Goal: Information Seeking & Learning: Learn about a topic

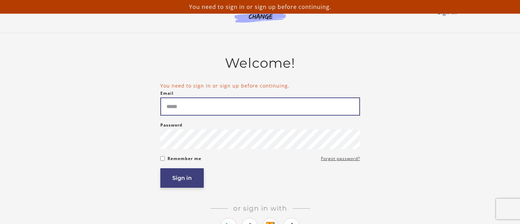
type input "**********"
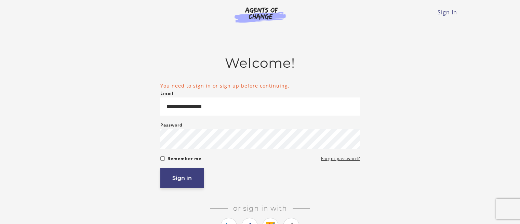
click at [199, 188] on button "Sign in" at bounding box center [181, 177] width 43 height 19
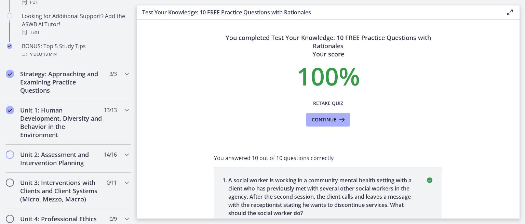
scroll to position [369, 0]
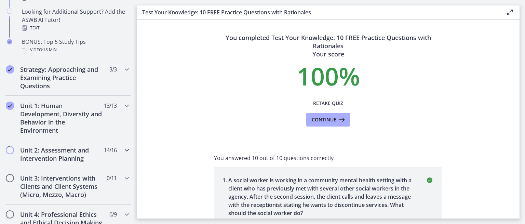
click at [78, 153] on h2 "Unit 2: Assessment and Intervention Planning" at bounding box center [61, 154] width 83 height 16
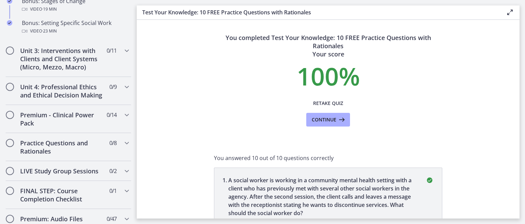
scroll to position [677, 0]
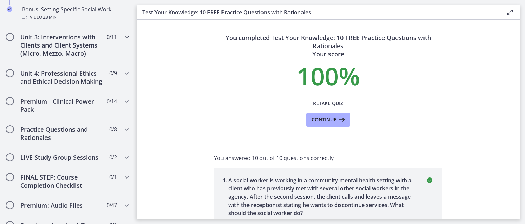
click at [101, 51] on div "Unit 3: Interventions with Clients and Client Systems (Micro, Mezzo, Macro) 0 /…" at bounding box center [68, 45] width 126 height 36
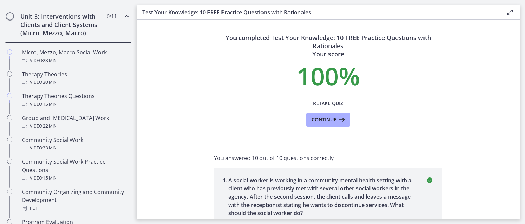
scroll to position [258, 0]
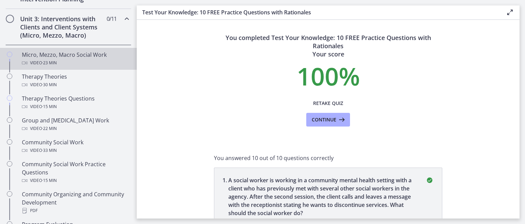
click at [70, 55] on div "Micro, Mezzo, Macro Social Work Video · 23 min" at bounding box center [75, 59] width 107 height 16
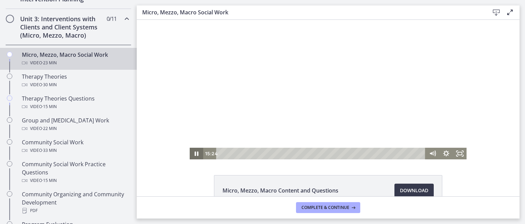
click at [195, 155] on icon "Pause" at bounding box center [197, 153] width 4 height 4
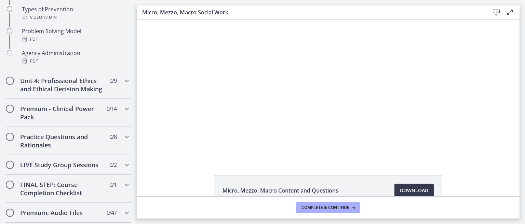
scroll to position [503, 0]
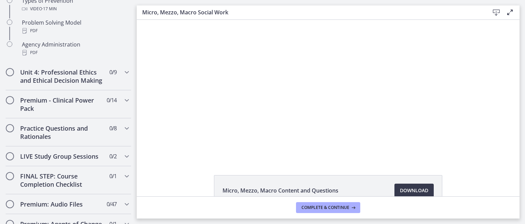
drag, startPoint x: 137, startPoint y: 168, endPoint x: 137, endPoint y: 188, distance: 20.2
click at [137, 188] on div "Micro, Mezzo, Macro Content and Questions Download Opens in a new window" at bounding box center [328, 108] width 383 height 176
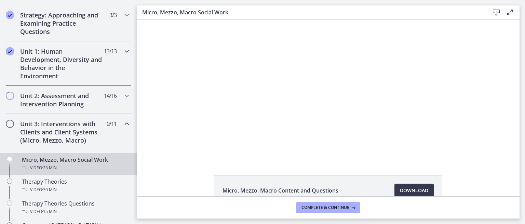
scroll to position [152, 0]
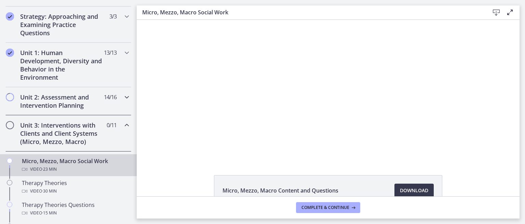
click at [116, 96] on div "Unit 2: Assessment and Intervention Planning 14 / 16 Completed" at bounding box center [68, 101] width 126 height 28
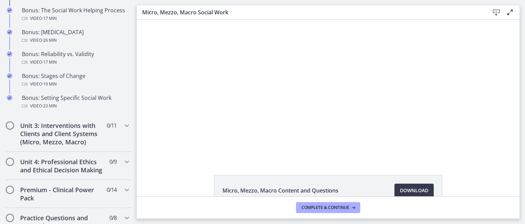
scroll to position [604, 0]
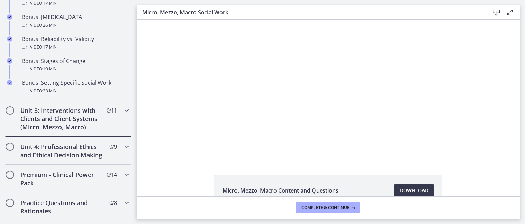
click at [124, 115] on div "Unit 3: Interventions with Clients and Client Systems (Micro, Mezzo, Macro) 0 /…" at bounding box center [68, 118] width 126 height 36
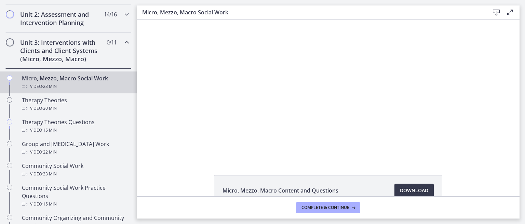
scroll to position [227, 0]
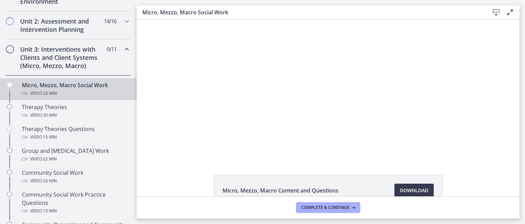
click at [123, 49] on icon "Chapters" at bounding box center [127, 49] width 8 height 8
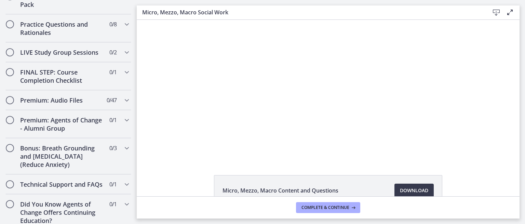
scroll to position [368, 0]
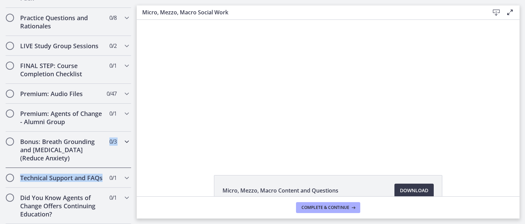
drag, startPoint x: 131, startPoint y: 159, endPoint x: 132, endPoint y: 179, distance: 19.8
click at [132, 179] on nav "Go to Dashboard Go to Dashboard Agents of Change - Social Work Test Prep - CLIN…" at bounding box center [68, 112] width 137 height 224
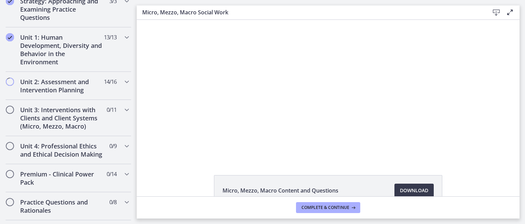
scroll to position [163, 0]
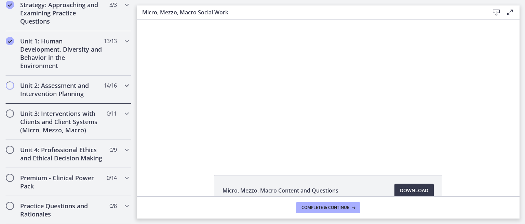
click at [117, 92] on div "Unit 2: Assessment and Intervention Planning 14 / 16 Completed" at bounding box center [68, 89] width 126 height 28
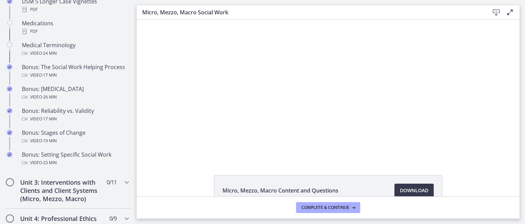
scroll to position [597, 0]
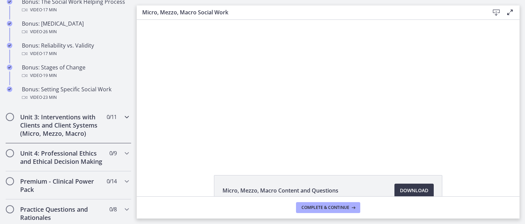
click at [123, 118] on icon "Chapters" at bounding box center [127, 117] width 8 height 8
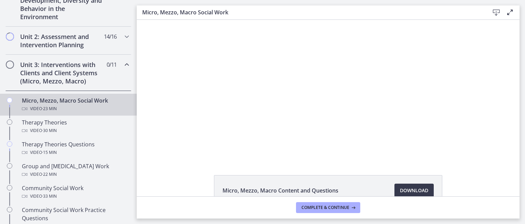
scroll to position [204, 0]
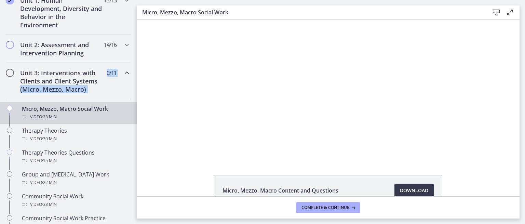
drag, startPoint x: 120, startPoint y: 76, endPoint x: 117, endPoint y: 79, distance: 4.1
click at [117, 79] on div "Unit 3: Interventions with Clients and Client Systems (Micro, Mezzo, Macro) 0 /…" at bounding box center [68, 81] width 126 height 36
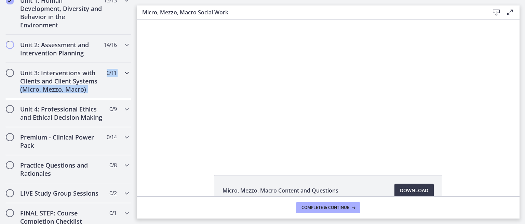
click at [125, 74] on icon "Chapters" at bounding box center [127, 73] width 8 height 8
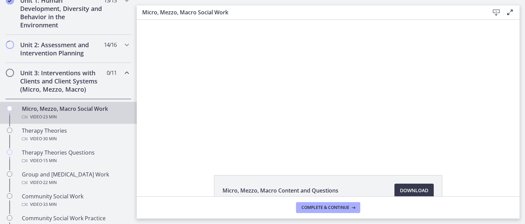
click at [116, 72] on div "Unit 3: Interventions with Clients and Client Systems (Micro, Mezzo, Macro) 0 /…" at bounding box center [68, 81] width 126 height 36
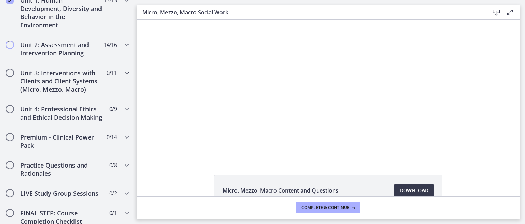
click at [123, 74] on icon "Chapters" at bounding box center [127, 73] width 8 height 8
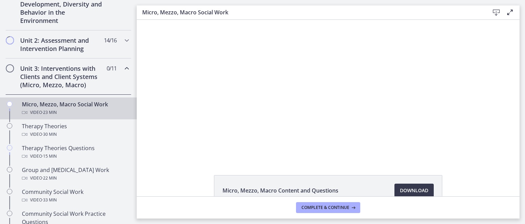
scroll to position [205, 0]
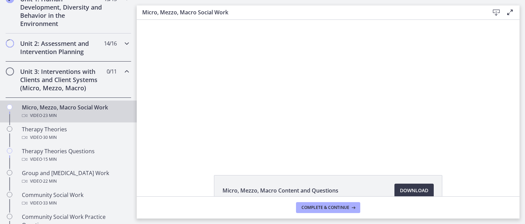
click at [123, 46] on icon "Chapters" at bounding box center [127, 43] width 8 height 8
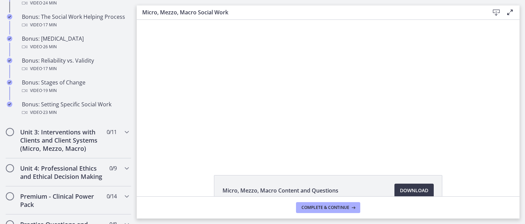
scroll to position [583, 0]
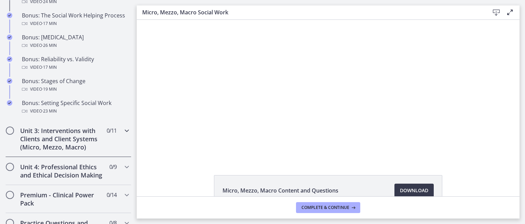
click at [116, 131] on div "Unit 3: Interventions with Clients and Client Systems (Micro, Mezzo, Macro) 0 /…" at bounding box center [68, 139] width 126 height 36
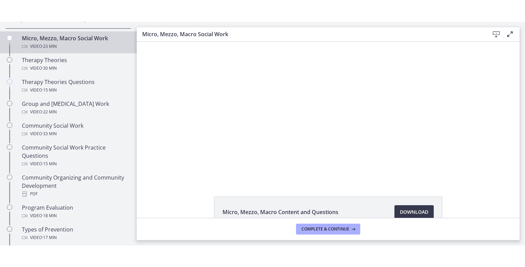
scroll to position [292, 0]
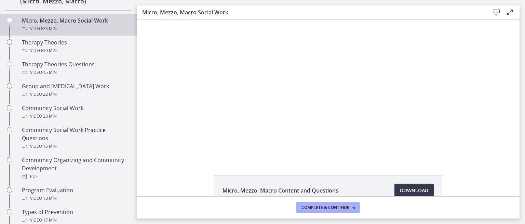
drag, startPoint x: 135, startPoint y: 155, endPoint x: 9, endPoint y: 63, distance: 155.4
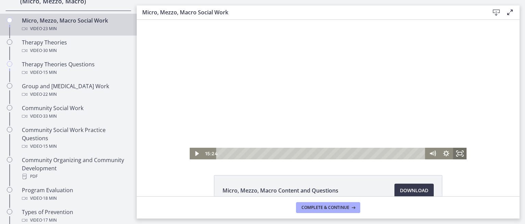
click at [456, 152] on icon "Fullscreen" at bounding box center [460, 154] width 14 height 12
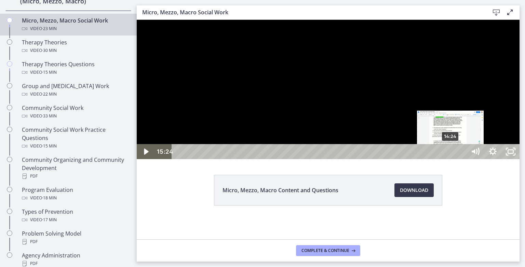
click at [451, 159] on div "14:24" at bounding box center [319, 151] width 283 height 15
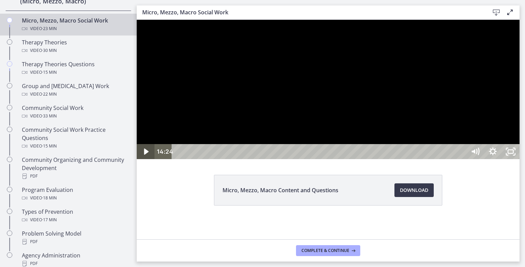
click at [141, 159] on icon "Play Video" at bounding box center [146, 151] width 18 height 15
click at [146, 159] on icon "Pause" at bounding box center [146, 151] width 18 height 15
click at [144, 155] on icon "Play Video" at bounding box center [146, 152] width 5 height 8
click at [146, 161] on icon "Pause" at bounding box center [145, 152] width 21 height 18
click at [147, 155] on icon "Play Video" at bounding box center [146, 152] width 4 height 6
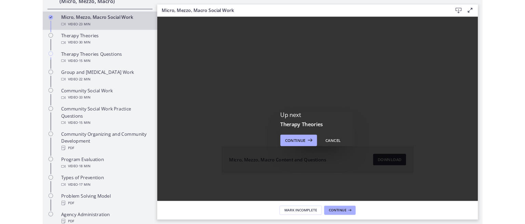
scroll to position [0, 0]
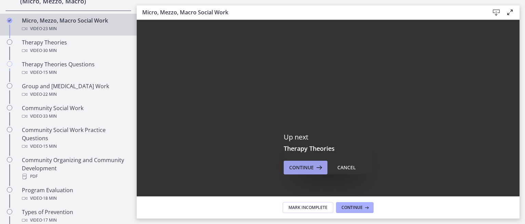
click at [303, 167] on span "Continue" at bounding box center [301, 167] width 25 height 8
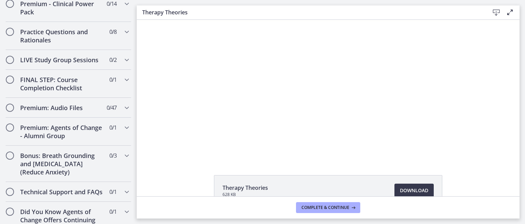
scroll to position [608, 0]
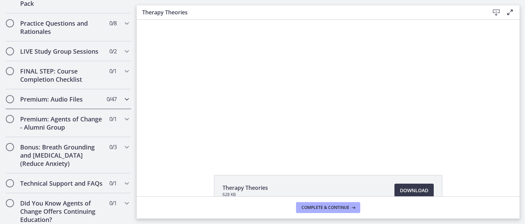
click at [123, 103] on icon "Chapters" at bounding box center [127, 99] width 8 height 8
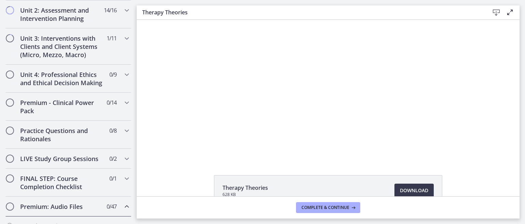
scroll to position [209, 0]
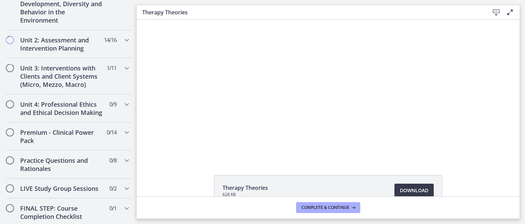
drag, startPoint x: 135, startPoint y: 76, endPoint x: 11, endPoint y: 38, distance: 128.9
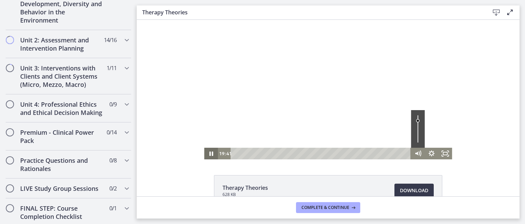
click at [209, 152] on icon "Pause" at bounding box center [211, 153] width 4 height 4
